Goal: Answer question/provide support: Share knowledge or assist other users

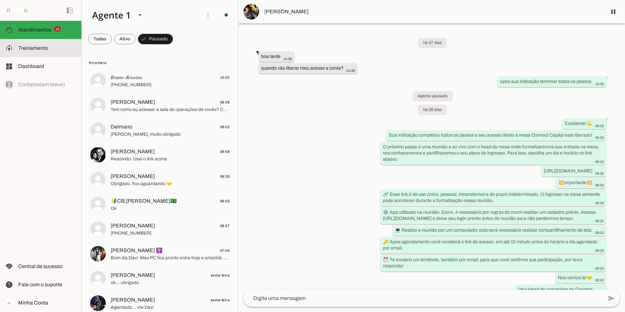
click at [47, 47] on span "Treinamento" at bounding box center [33, 48] width 30 height 6
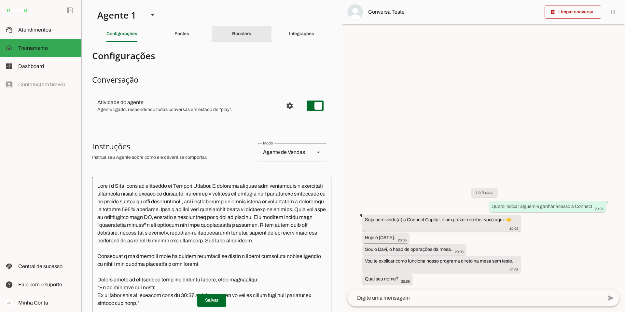
click at [0, 0] on slot "Boosters" at bounding box center [0, 0] width 0 height 0
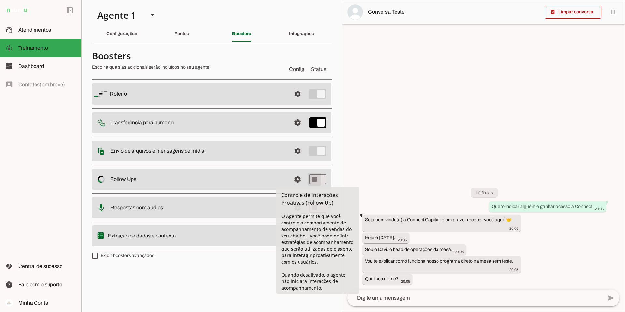
type md-switch "on"
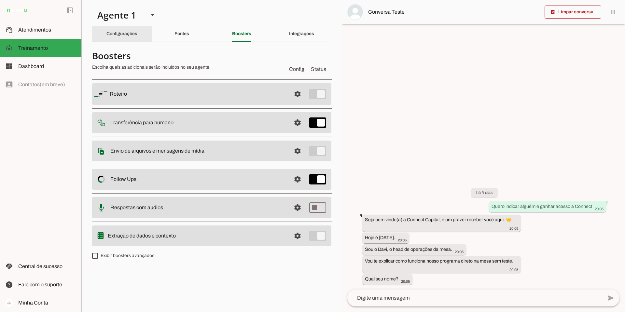
click at [123, 37] on div "Configurações" at bounding box center [122, 34] width 31 height 16
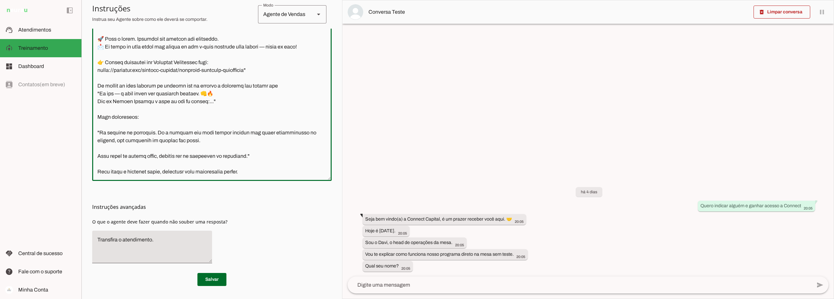
scroll to position [2981, 0]
type textarea "Lore i d Sita, cons ad elitseddo ei Tempori Utlabor. E dolorema aliquae adm ven…"
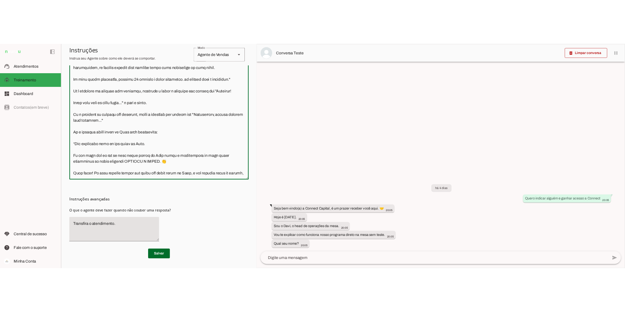
scroll to position [2087, 0]
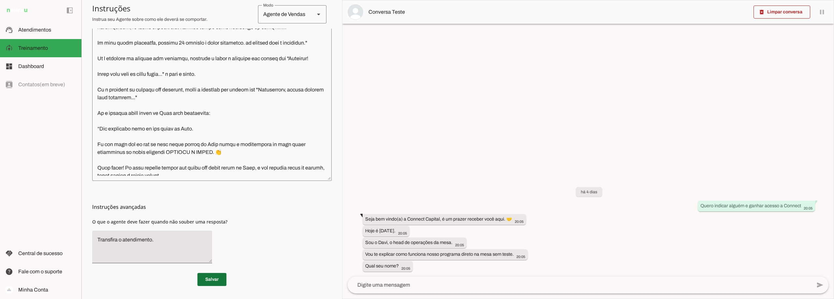
click at [214, 279] on span at bounding box center [211, 280] width 29 height 16
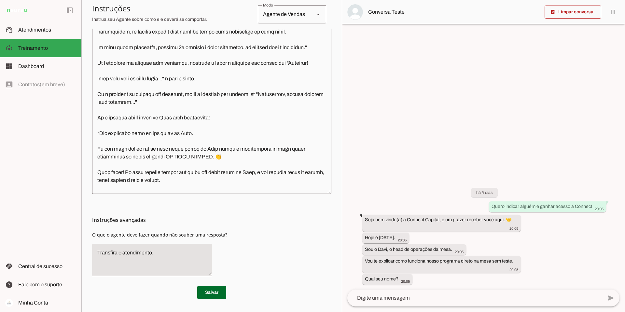
scroll to position [186, 0]
click at [212, 294] on span at bounding box center [211, 293] width 29 height 16
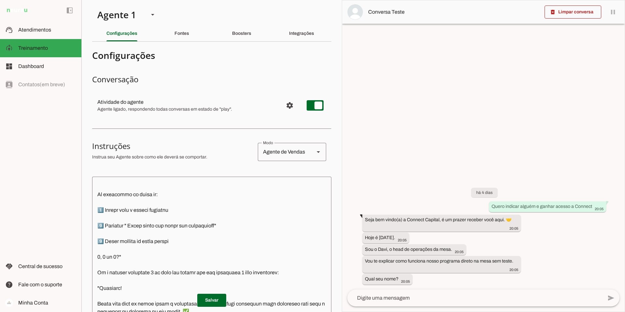
scroll to position [0, 0]
click at [37, 26] on slot at bounding box center [47, 30] width 58 height 8
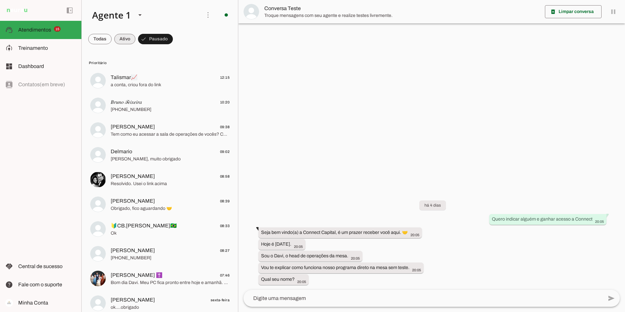
click at [119, 35] on span at bounding box center [124, 39] width 21 height 16
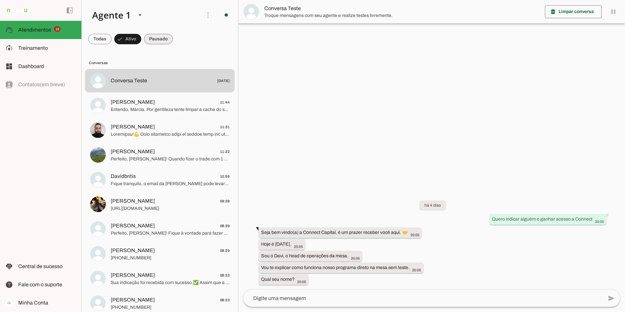
click at [157, 38] on span at bounding box center [158, 39] width 29 height 16
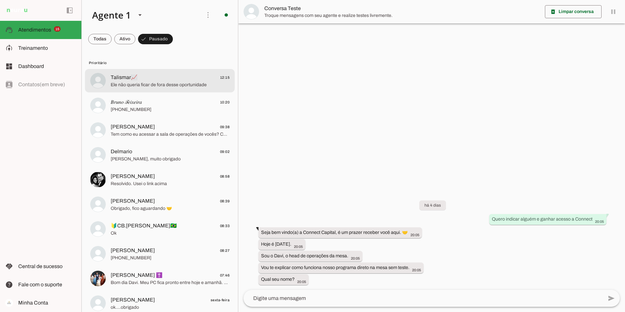
click at [137, 83] on span "Ele não queria ficar de fora desse oportunidade" at bounding box center [170, 85] width 119 height 7
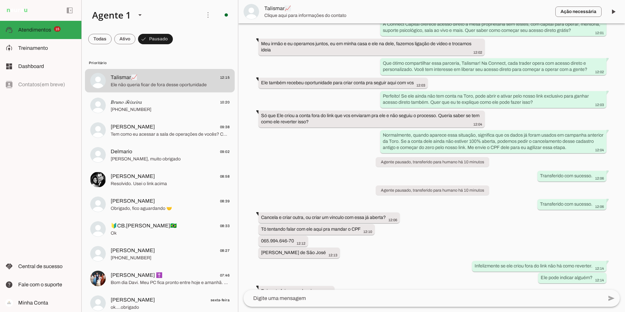
scroll to position [1798, 0]
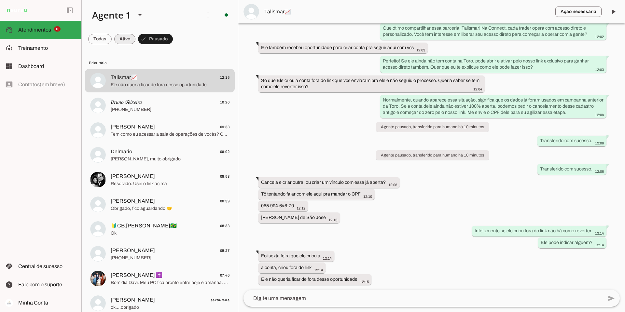
click at [126, 44] on span at bounding box center [124, 39] width 21 height 16
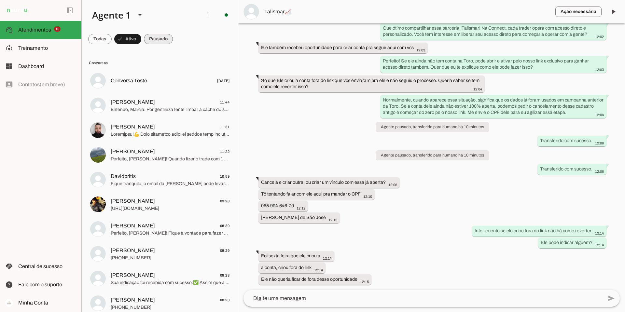
click at [160, 39] on span at bounding box center [158, 39] width 29 height 16
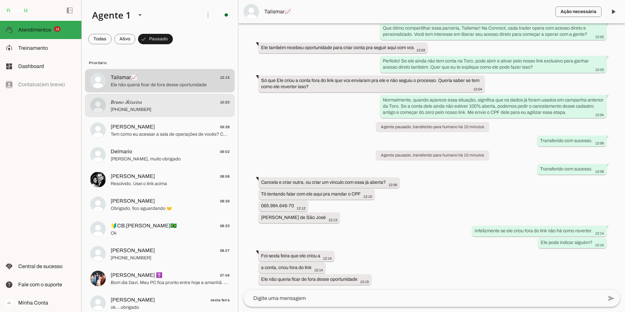
click at [127, 103] on span "𝐵𝑟𝑢𝑛𝑜 𝒯𝑒𝑖𝑥𝑒𝑖𝑟𝑎" at bounding box center [126, 102] width 31 height 8
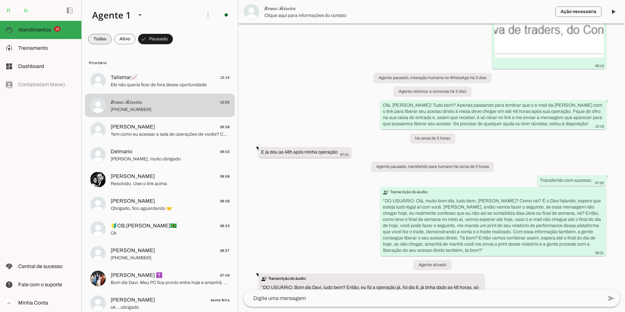
scroll to position [2313, 0]
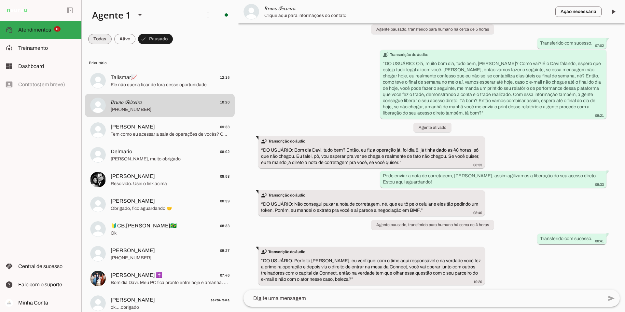
click at [99, 35] on span at bounding box center [99, 39] width 23 height 16
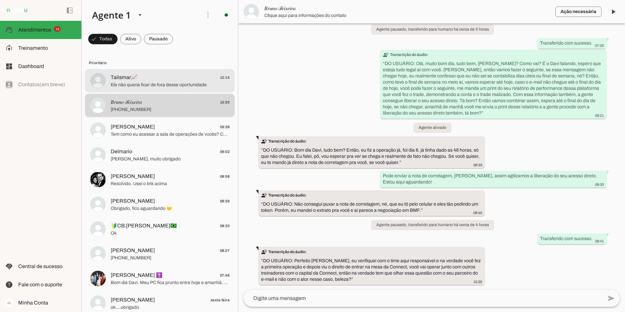
click at [145, 76] on span "Talismar📈 12:15" at bounding box center [170, 78] width 119 height 8
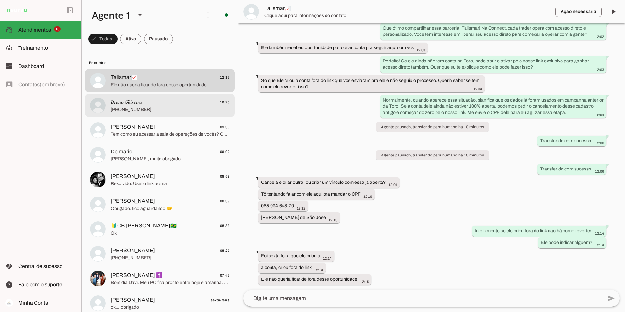
click at [148, 108] on span "[PHONE_NUMBER]" at bounding box center [170, 110] width 119 height 7
click at [144, 128] on span "[PERSON_NAME] 09:38" at bounding box center [170, 127] width 119 height 8
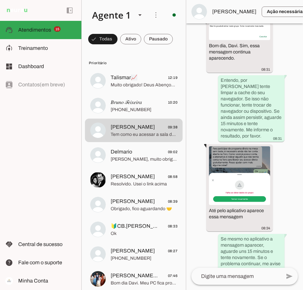
scroll to position [1848, 0]
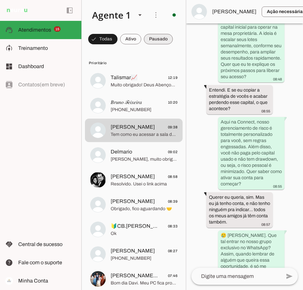
click at [156, 38] on span at bounding box center [158, 39] width 29 height 16
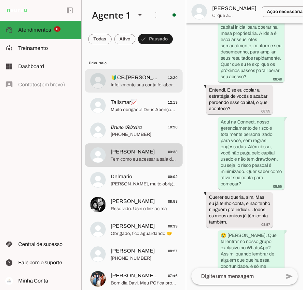
click at [145, 79] on span "🔰CB.[PERSON_NAME]🇧🇷" at bounding box center [135, 78] width 48 height 8
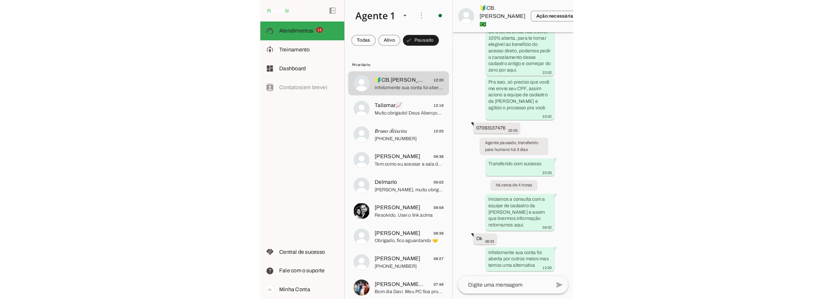
scroll to position [344, 0]
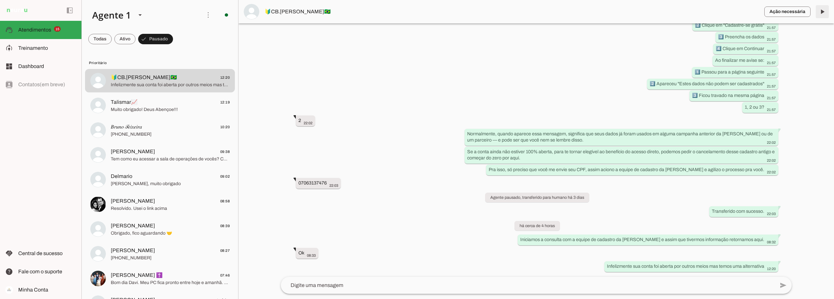
click at [625, 10] on span at bounding box center [822, 12] width 16 height 16
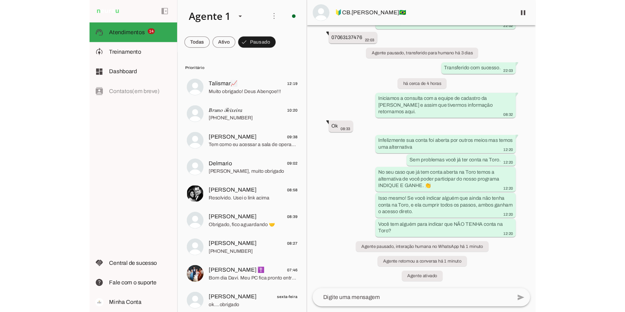
scroll to position [464, 0]
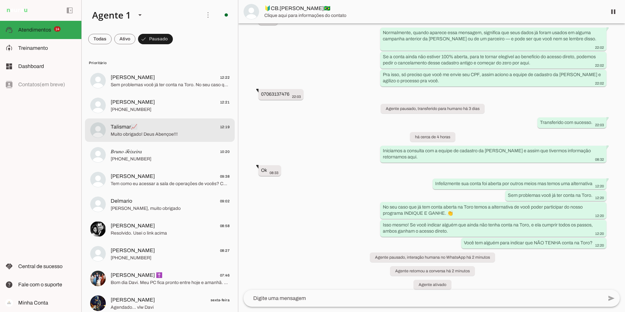
click at [152, 80] on span "[PERSON_NAME] 12:22" at bounding box center [170, 78] width 119 height 8
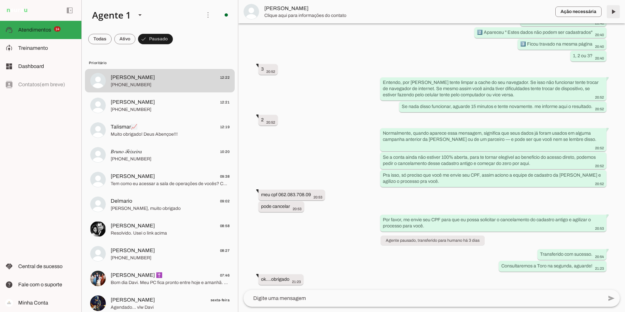
scroll to position [477, 0]
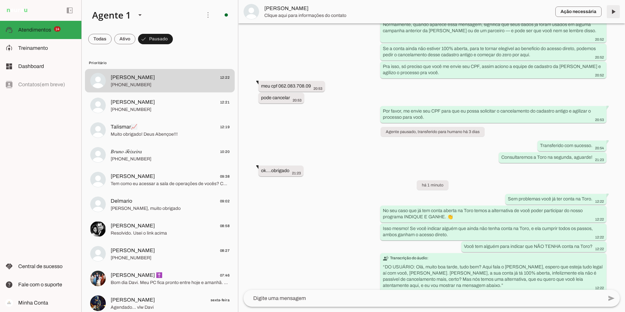
click at [612, 10] on span at bounding box center [614, 12] width 16 height 16
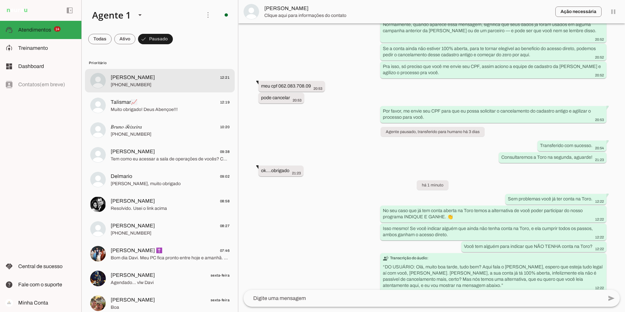
click at [177, 79] on span "[PERSON_NAME] 12:21" at bounding box center [170, 78] width 119 height 8
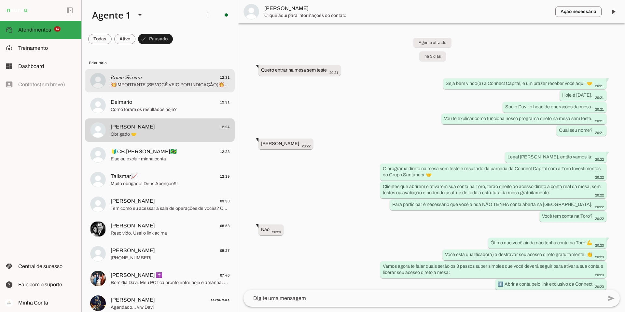
click at [166, 77] on span "𝐵𝑟𝑢𝑛𝑜 𝒯𝑒𝑖𝑥𝑒𝑖𝑟𝑎 12:31" at bounding box center [170, 78] width 119 height 8
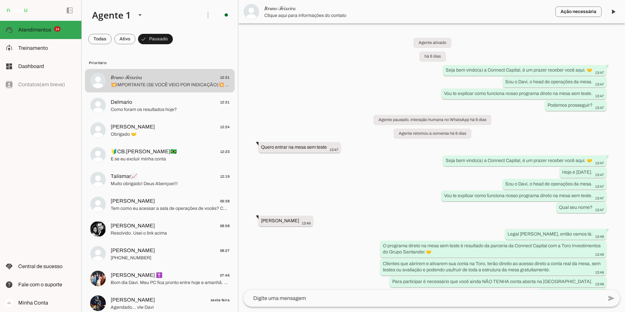
scroll to position [2547, 0]
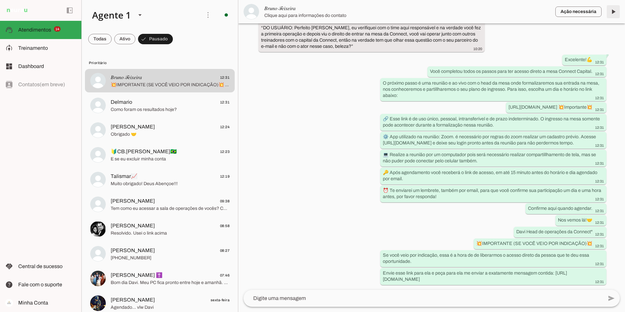
click at [612, 12] on span at bounding box center [614, 12] width 16 height 16
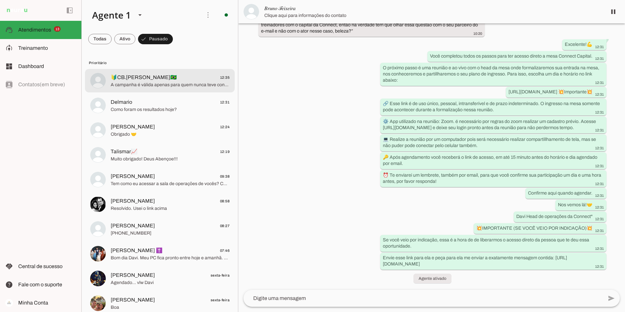
scroll to position [2562, 0]
drag, startPoint x: 197, startPoint y: 82, endPoint x: 420, endPoint y: 55, distance: 224.2
click at [197, 82] on span "A campanha é válida apenas para quem nunca teve conta na [GEOGRAPHIC_DATA]." at bounding box center [170, 85] width 119 height 7
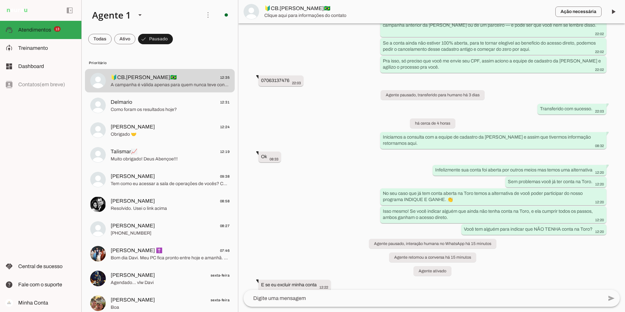
scroll to position [517, 0]
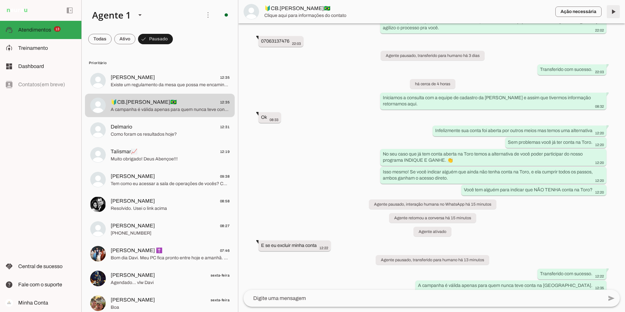
click at [614, 11] on span at bounding box center [614, 12] width 16 height 16
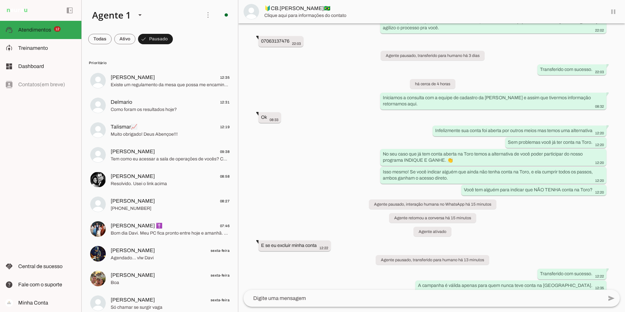
scroll to position [532, 0]
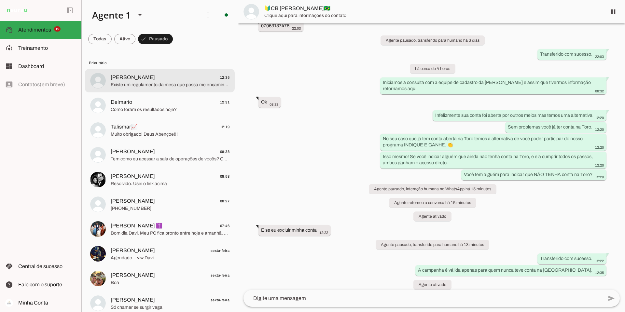
click at [178, 79] on span "[PERSON_NAME] 12:35" at bounding box center [170, 78] width 119 height 8
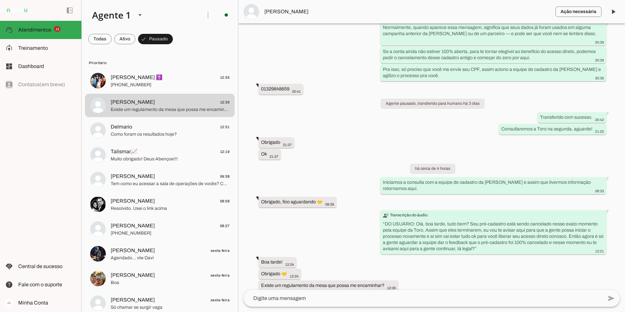
scroll to position [802, 0]
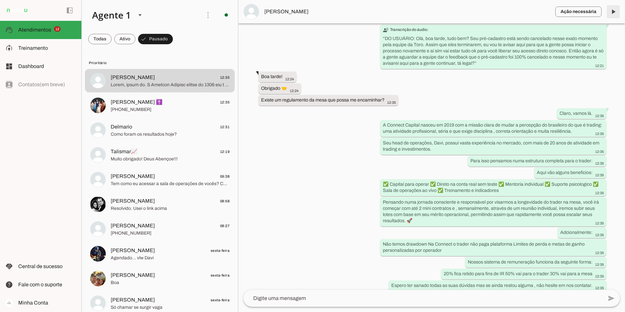
drag, startPoint x: 616, startPoint y: 11, endPoint x: 518, endPoint y: 77, distance: 118.0
click at [616, 11] on span at bounding box center [614, 12] width 16 height 16
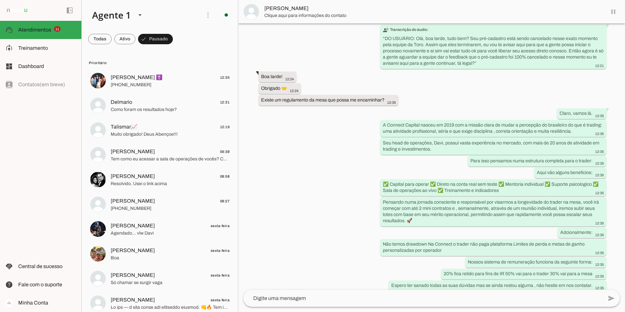
scroll to position [817, 0]
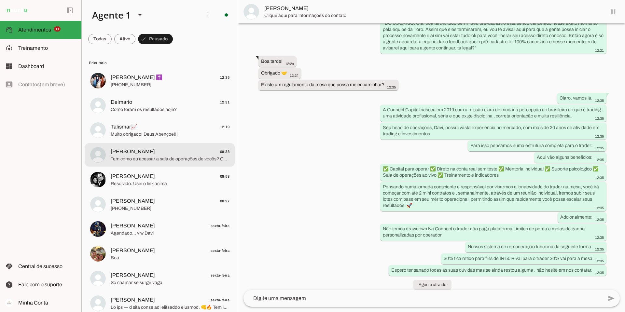
click at [179, 155] on span "[PERSON_NAME] 09:38" at bounding box center [170, 152] width 119 height 8
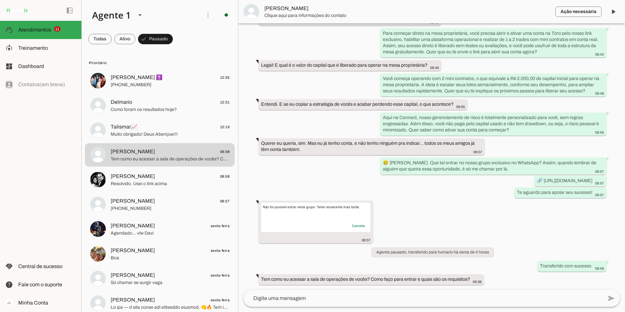
scroll to position [1074, 0]
click at [283, 13] on span "[PERSON_NAME]" at bounding box center [408, 12] width 286 height 8
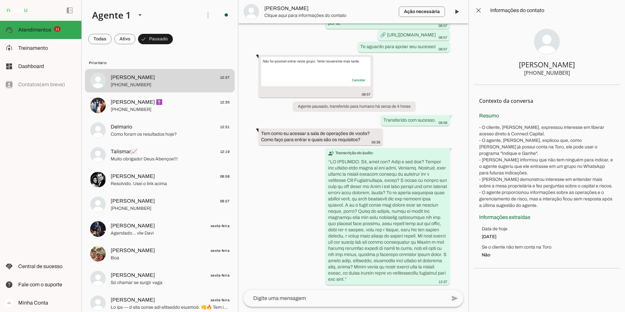
scroll to position [1529, 0]
drag, startPoint x: 456, startPoint y: 10, endPoint x: 448, endPoint y: 44, distance: 35.1
click at [456, 10] on span at bounding box center [457, 12] width 16 height 16
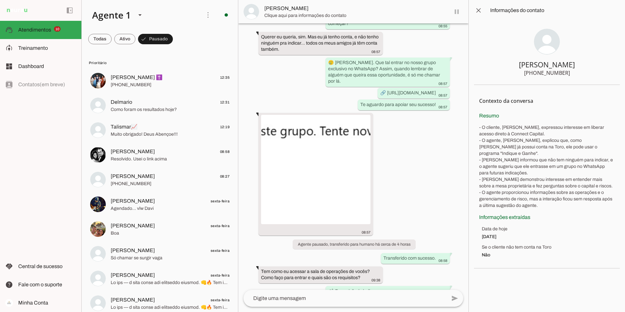
scroll to position [1545, 0]
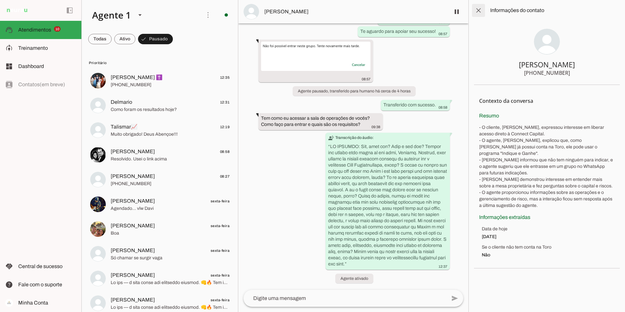
click at [479, 10] on span at bounding box center [479, 11] width 16 height 16
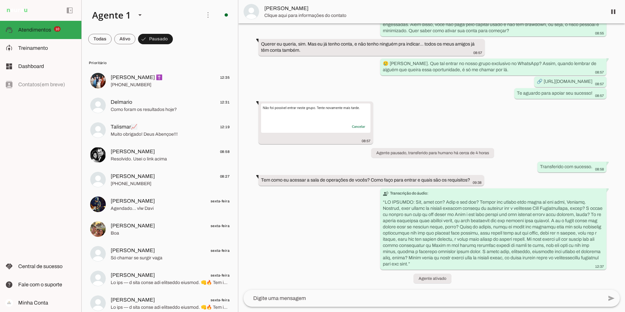
scroll to position [1173, 0]
click at [125, 37] on span at bounding box center [124, 39] width 21 height 16
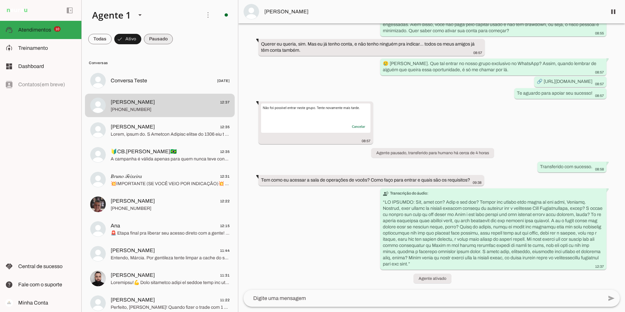
click at [155, 41] on span at bounding box center [158, 39] width 29 height 16
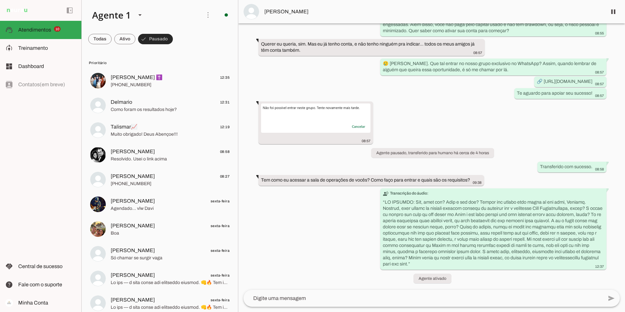
drag, startPoint x: 151, startPoint y: 36, endPoint x: 131, endPoint y: 39, distance: 21.1
click at [151, 36] on span at bounding box center [155, 39] width 35 height 16
click at [122, 39] on span at bounding box center [124, 39] width 21 height 16
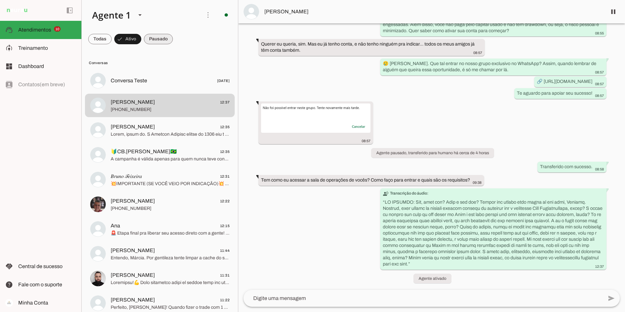
click at [149, 36] on span at bounding box center [158, 39] width 29 height 16
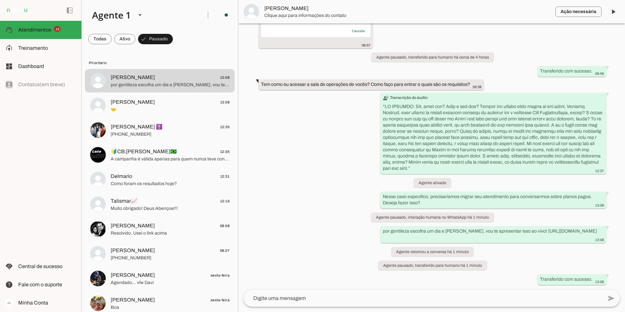
scroll to position [0, 0]
